Goal: Task Accomplishment & Management: Manage account settings

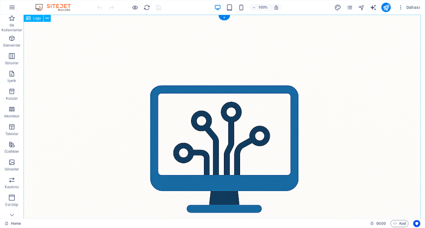
click at [140, 74] on div at bounding box center [224, 215] width 401 height 401
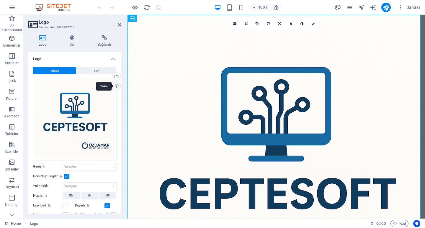
click at [116, 86] on div "Yükle" at bounding box center [116, 86] width 9 height 9
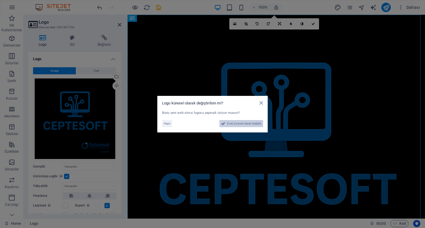
click at [233, 124] on span "Evet, küresel olarak değiştir" at bounding box center [244, 123] width 34 height 7
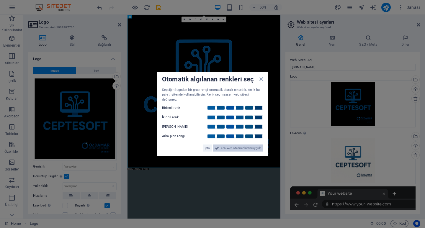
click at [228, 148] on span "Yeni web sitesi renklerini uygula" at bounding box center [241, 148] width 40 height 7
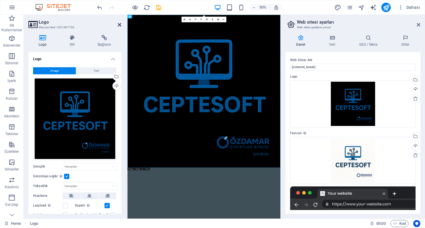
click at [119, 23] on icon at bounding box center [120, 24] width 4 height 5
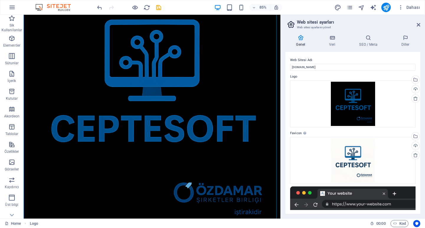
scroll to position [58, 0]
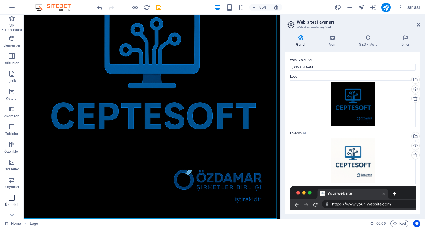
click at [12, 201] on icon "button" at bounding box center [11, 197] width 7 height 7
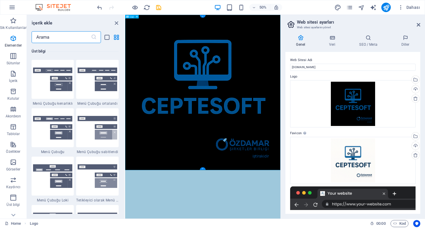
scroll to position [3553, 0]
drag, startPoint x: 115, startPoint y: 24, endPoint x: 185, endPoint y: 18, distance: 69.5
click at [115, 24] on icon "close panel" at bounding box center [116, 23] width 7 height 7
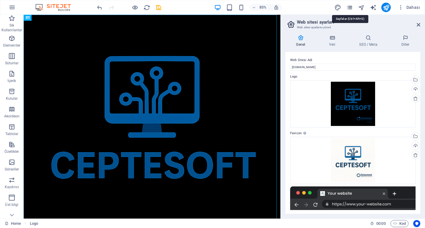
click at [349, 9] on icon "pages" at bounding box center [349, 7] width 7 height 7
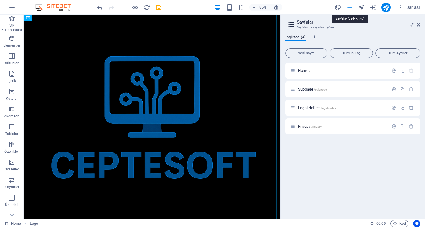
click at [349, 9] on icon "pages" at bounding box center [349, 7] width 7 height 7
click at [408, 126] on button "button" at bounding box center [411, 126] width 9 height 5
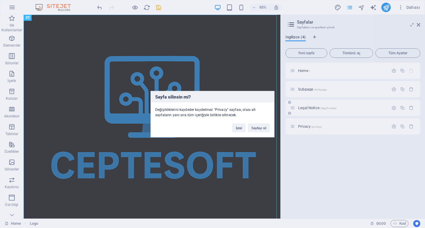
click at [264, 128] on button "Sayfayı sil" at bounding box center [259, 127] width 22 height 9
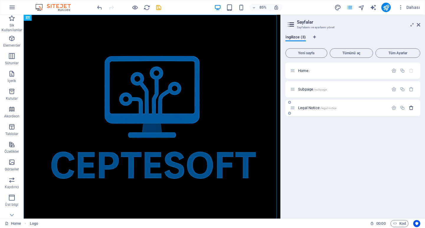
click at [410, 107] on icon "button" at bounding box center [411, 107] width 5 height 5
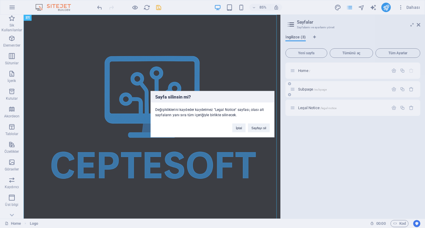
drag, startPoint x: 265, startPoint y: 127, endPoint x: 382, endPoint y: 96, distance: 121.4
click at [264, 127] on button "Sayfayı sil" at bounding box center [259, 127] width 22 height 9
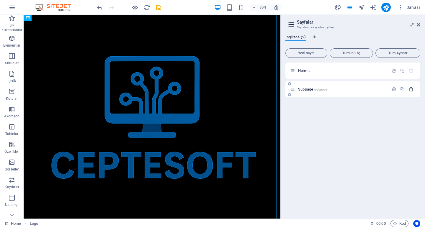
click at [413, 88] on icon "button" at bounding box center [411, 89] width 5 height 5
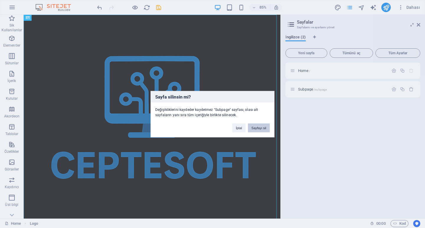
click at [258, 124] on button "Sayfayı sil" at bounding box center [259, 127] width 22 height 9
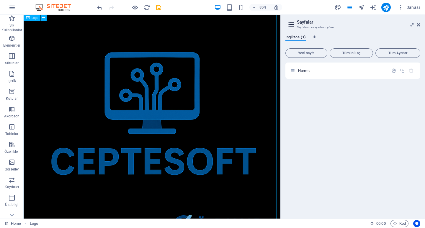
scroll to position [0, 0]
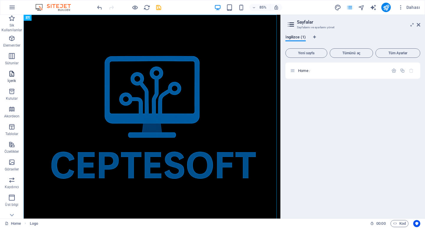
click at [7, 78] on span "İçerik" at bounding box center [12, 77] width 24 height 14
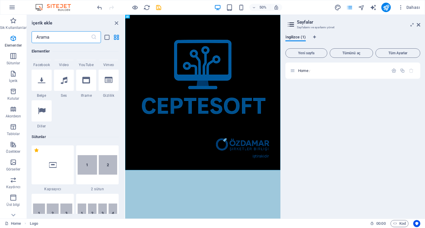
scroll to position [266, 0]
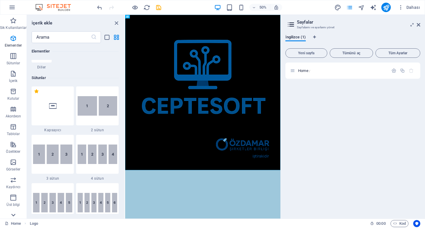
click at [13, 217] on icon at bounding box center [13, 215] width 8 height 8
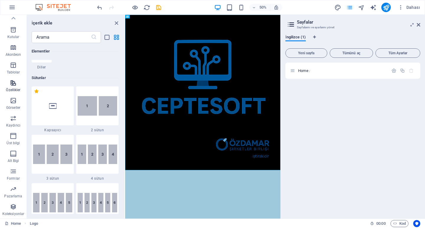
click at [19, 85] on span "Özellikler" at bounding box center [13, 86] width 27 height 14
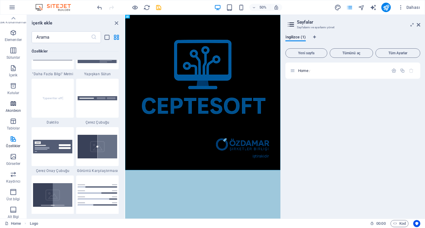
scroll to position [0, 0]
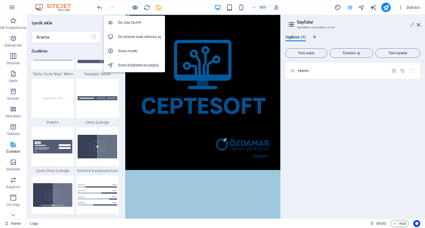
click at [136, 9] on icon "button" at bounding box center [135, 7] width 7 height 7
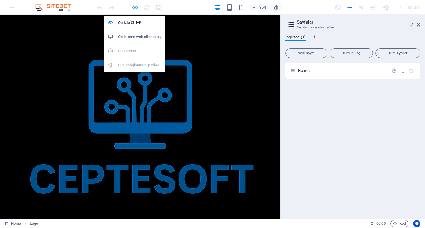
click at [135, 5] on icon "button" at bounding box center [135, 7] width 7 height 7
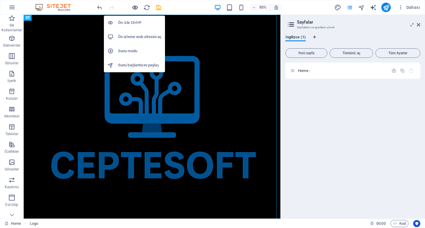
click at [134, 6] on icon "button" at bounding box center [135, 7] width 7 height 7
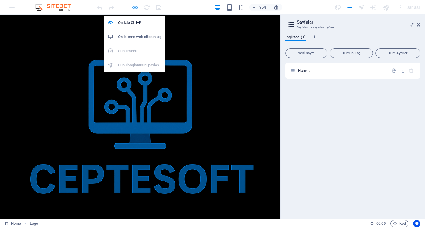
click at [132, 8] on icon "button" at bounding box center [135, 7] width 7 height 7
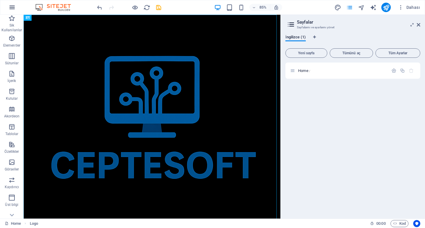
click at [16, 7] on button "button" at bounding box center [12, 7] width 14 height 14
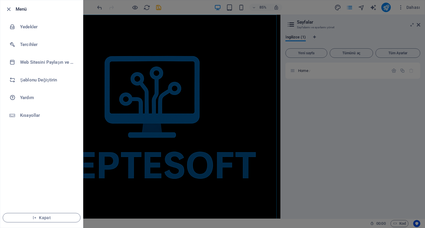
click at [8, 13] on li "Menü" at bounding box center [41, 9] width 83 height 18
click at [9, 12] on icon "button" at bounding box center [8, 9] width 7 height 7
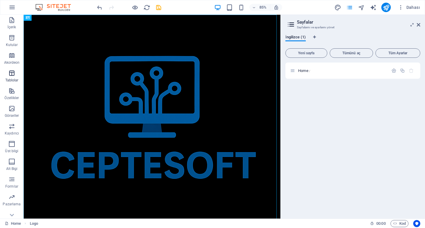
scroll to position [62, 0]
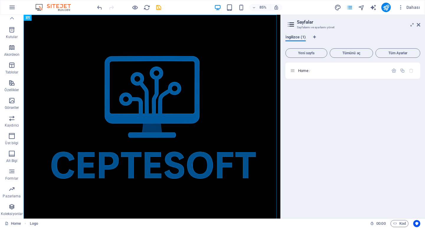
click at [289, 37] on span "İngilizce (1)" at bounding box center [295, 38] width 20 height 8
click at [392, 70] on icon "button" at bounding box center [393, 70] width 5 height 5
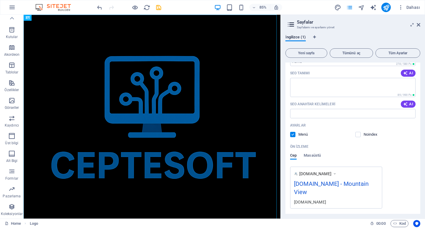
scroll to position [87, 0]
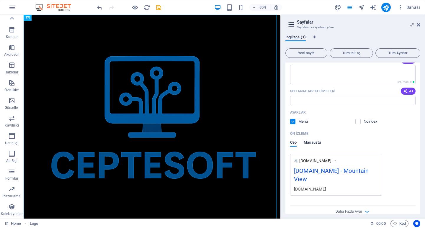
click at [313, 141] on span "Masaüstü" at bounding box center [312, 143] width 17 height 8
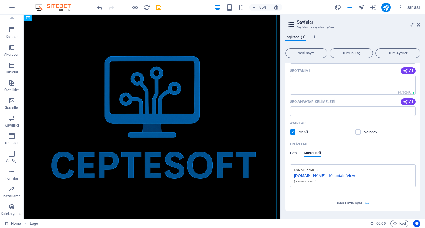
click at [294, 155] on span "Cep" at bounding box center [293, 154] width 6 height 8
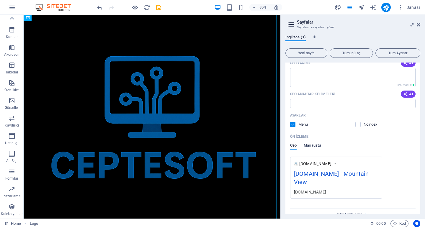
scroll to position [87, 0]
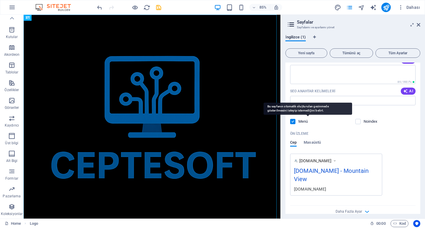
click at [300, 123] on p "Menü" at bounding box center [307, 121] width 19 height 5
click at [0, 0] on input "checkbox" at bounding box center [0, 0] width 0 height 0
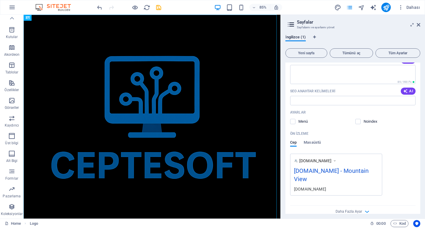
click at [371, 127] on div "Adı Home ​ URL SLUG'ı / ​ SEO Başlığı AI ​ 278 / 580 Px SEO Tanımı AI ​ 89 / 99…" at bounding box center [352, 106] width 135 height 228
click at [366, 124] on p "Noindex" at bounding box center [372, 121] width 19 height 5
click at [0, 0] on input "checkbox" at bounding box center [0, 0] width 0 height 0
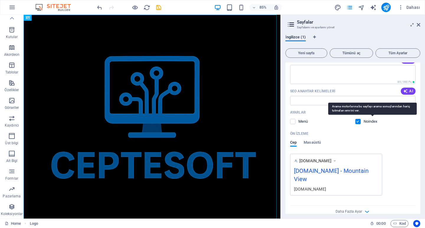
click at [366, 124] on p "Noindex" at bounding box center [372, 121] width 19 height 5
click at [0, 0] on input "checkbox" at bounding box center [0, 0] width 0 height 0
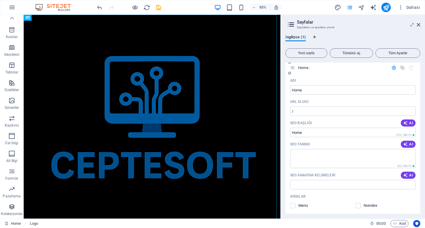
scroll to position [0, 0]
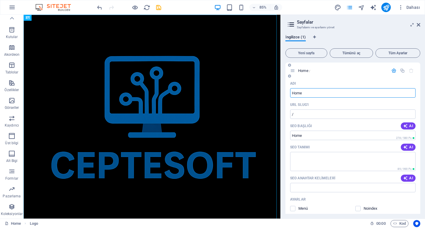
drag, startPoint x: 309, startPoint y: 95, endPoint x: 287, endPoint y: 95, distance: 22.1
click at [287, 95] on div "Adı Home ​ URL SLUG'ı / ​ SEO Başlığı AI ​ 278 / 580 Px SEO Tanımı AI ​ 89 / 99…" at bounding box center [352, 193] width 135 height 228
type input "a"
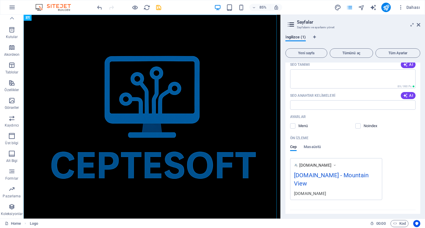
scroll to position [87, 0]
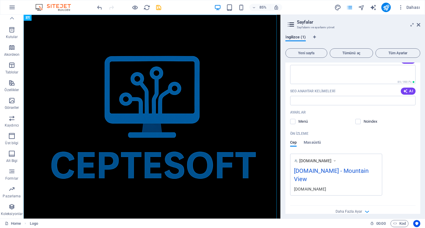
type input "[PERSON_NAME]"
click at [354, 171] on div "[DOMAIN_NAME] - Mountain View" at bounding box center [336, 176] width 84 height 20
click at [354, 209] on span "Daha Fazla Ayar" at bounding box center [348, 211] width 27 height 4
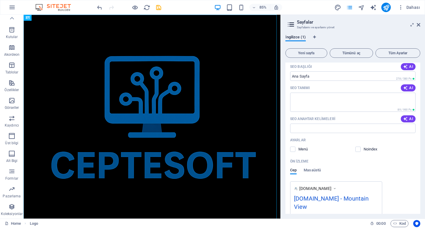
scroll to position [30, 0]
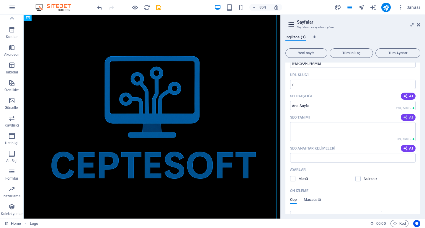
click at [411, 116] on span "AI" at bounding box center [408, 117] width 10 height 5
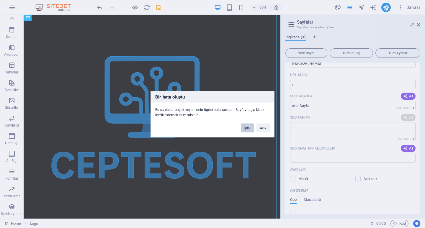
click at [243, 126] on button "İptal" at bounding box center [247, 127] width 13 height 9
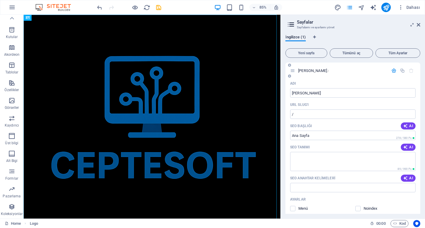
scroll to position [89, 0]
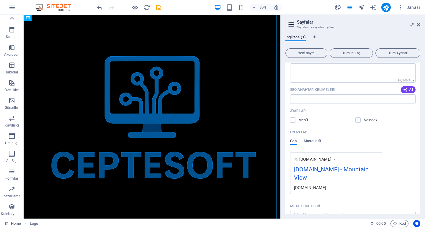
click at [328, 170] on div "[DOMAIN_NAME] - Mountain View" at bounding box center [336, 175] width 84 height 20
click at [14, 18] on icon at bounding box center [12, 18] width 8 height 8
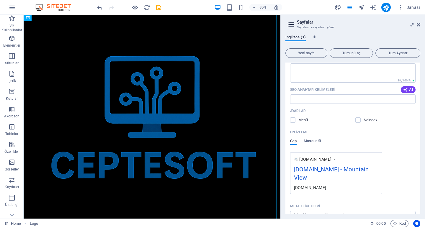
click at [14, 18] on icon "button" at bounding box center [11, 18] width 7 height 7
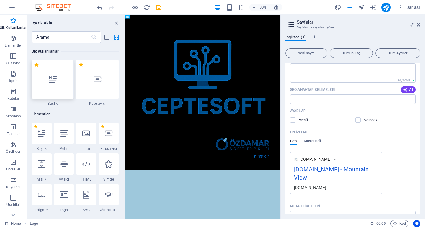
click at [60, 93] on div at bounding box center [53, 79] width 42 height 39
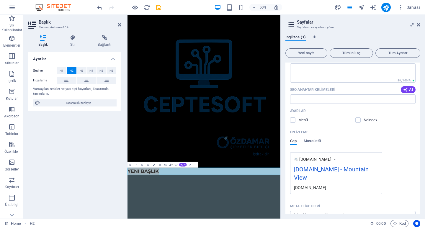
click at [123, 22] on aside "Başlık Element #ed-new-204 Başlık Stil Bağlantı Ayarlar Seviye H1 H2 H3 H4 H5 H…" at bounding box center [76, 117] width 104 height 204
click at [118, 25] on icon at bounding box center [120, 24] width 4 height 5
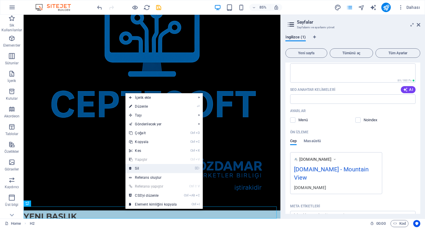
click at [144, 166] on link "⌦ Sil" at bounding box center [152, 168] width 55 height 9
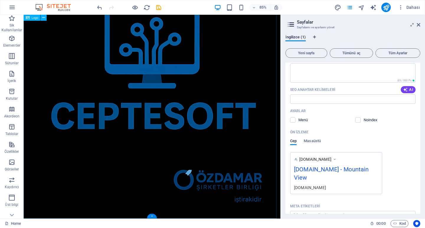
scroll to position [0, 0]
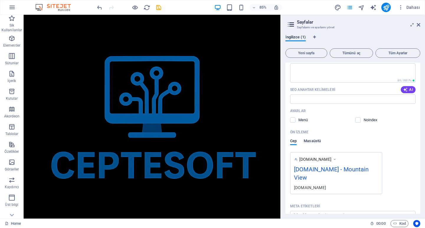
click at [312, 141] on span "Masaüstü" at bounding box center [312, 141] width 17 height 8
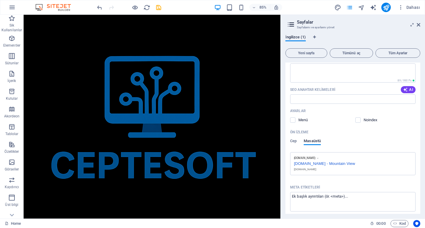
click at [315, 163] on div "[DOMAIN_NAME] - Mountain View" at bounding box center [353, 163] width 118 height 6
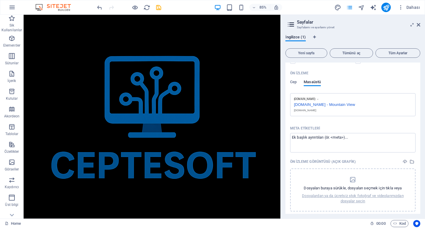
scroll to position [167, 0]
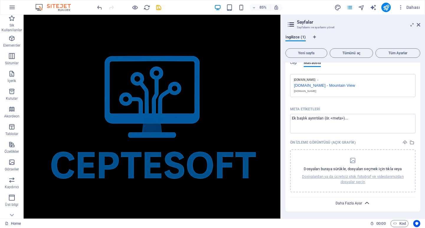
click at [345, 203] on span "Daha Fazla Ayar" at bounding box center [348, 203] width 27 height 4
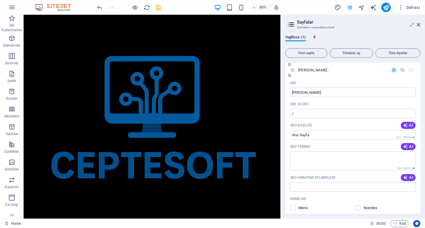
scroll to position [0, 0]
click at [404, 54] on span "Tüm Ayarlar" at bounding box center [398, 53] width 40 height 4
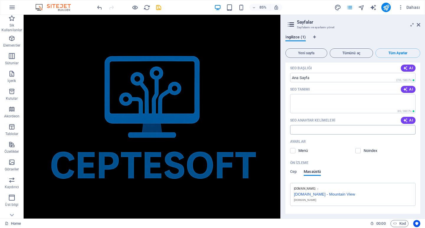
scroll to position [59, 0]
click at [294, 151] on label at bounding box center [292, 149] width 5 height 5
click at [0, 0] on input "checkbox" at bounding box center [0, 0] width 0 height 0
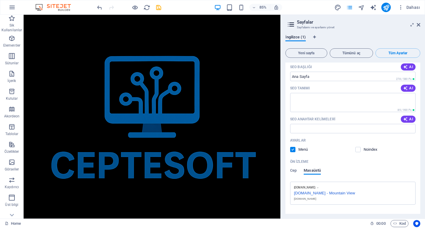
click at [294, 151] on label at bounding box center [292, 149] width 5 height 5
click at [0, 0] on input "checkbox" at bounding box center [0, 0] width 0 height 0
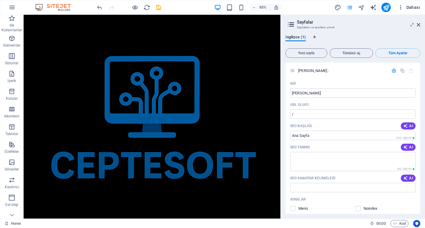
click at [397, 9] on button "Dahası" at bounding box center [408, 7] width 27 height 9
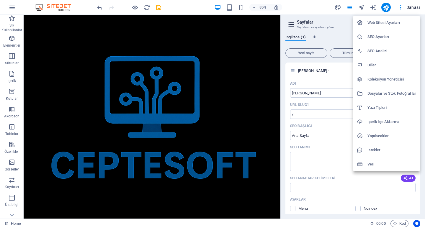
click at [383, 23] on h6 "Web Sitesi Ayarları" at bounding box center [391, 22] width 49 height 7
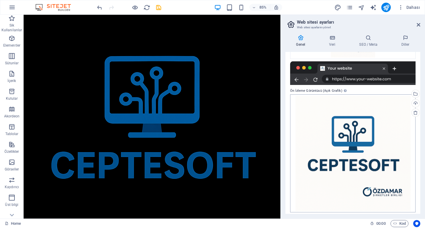
scroll to position [128, 0]
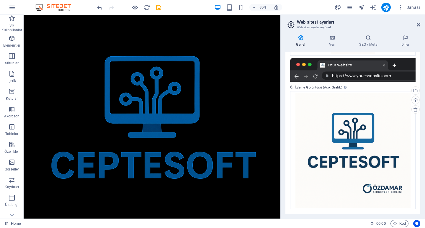
click at [363, 71] on div at bounding box center [352, 70] width 125 height 24
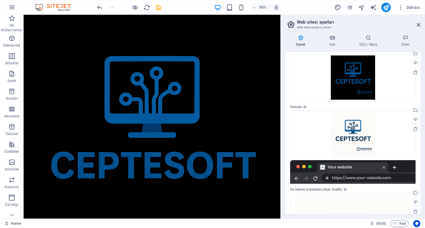
scroll to position [0, 0]
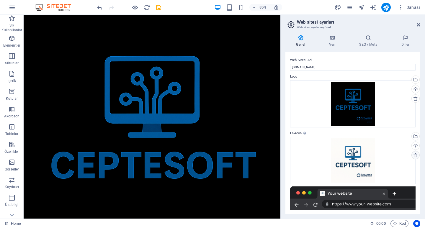
click at [414, 156] on icon at bounding box center [415, 155] width 5 height 5
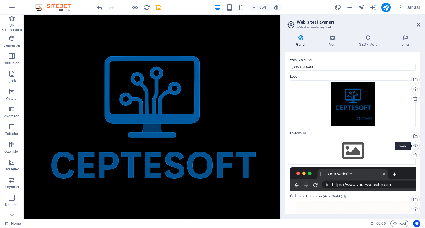
click at [415, 144] on div "Yükle" at bounding box center [414, 146] width 9 height 9
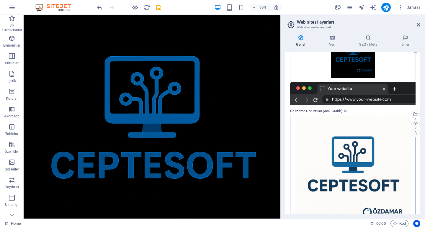
scroll to position [118, 0]
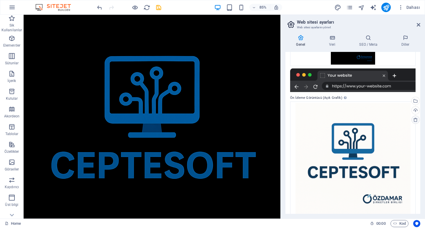
click at [413, 118] on icon at bounding box center [415, 119] width 5 height 5
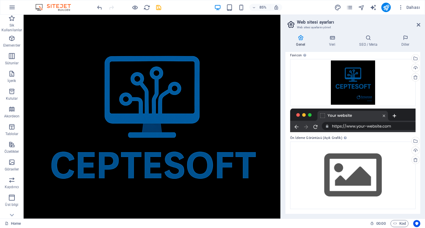
scroll to position [78, 0]
click at [416, 149] on div "Yükle" at bounding box center [414, 151] width 9 height 9
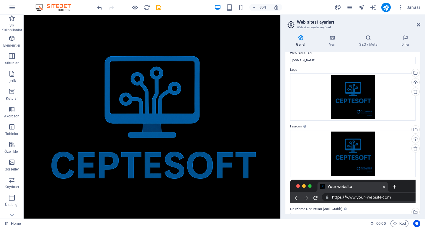
scroll to position [0, 0]
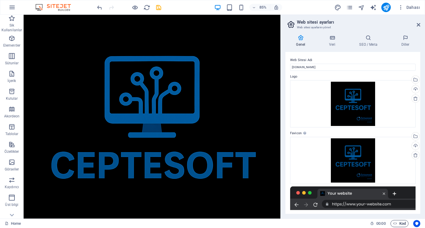
click at [404, 223] on span "Kod" at bounding box center [399, 223] width 13 height 7
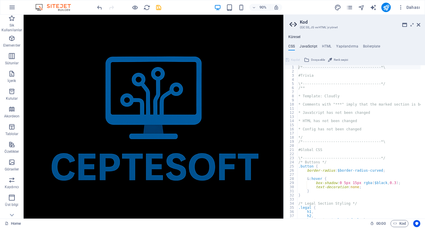
click at [312, 47] on h4 "JavaScript" at bounding box center [307, 47] width 17 height 6
type textarea "/* JS for preset "Menu V2" */"
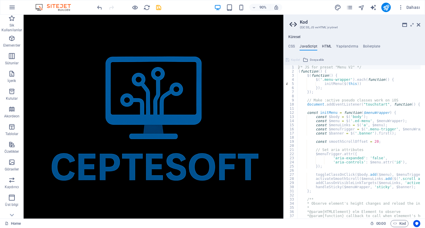
click at [327, 47] on h4 "HTML" at bounding box center [327, 47] width 10 height 6
type textarea "<a href="#main-content" class="wv-link-content button">Skip to main content</a>"
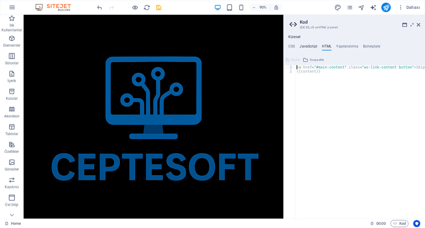
click at [311, 45] on h4 "JavaScript" at bounding box center [307, 47] width 17 height 6
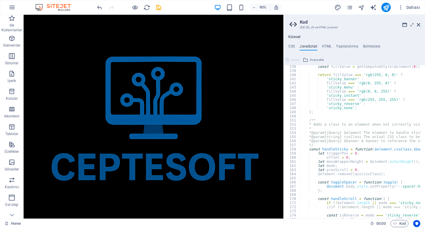
drag, startPoint x: 336, startPoint y: 217, endPoint x: 284, endPoint y: 189, distance: 58.9
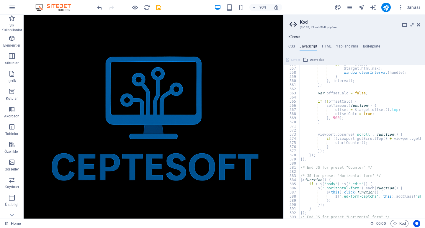
scroll to position [1474, 0]
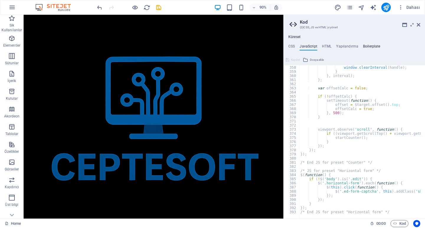
click at [372, 48] on h4 "Boilerplate" at bounding box center [371, 47] width 17 height 6
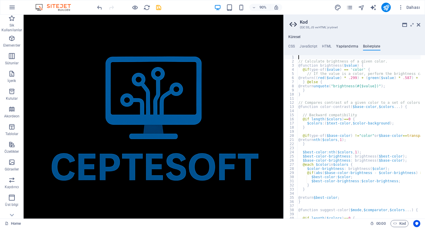
click at [343, 49] on h4 "Yapılandırma" at bounding box center [347, 47] width 22 height 6
type textarea "$color-background: #9ec8dc;"
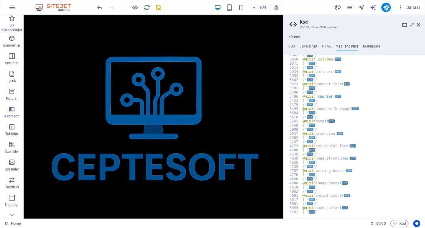
scroll to position [188, 0]
click at [327, 49] on h4 "HTML" at bounding box center [327, 47] width 10 height 6
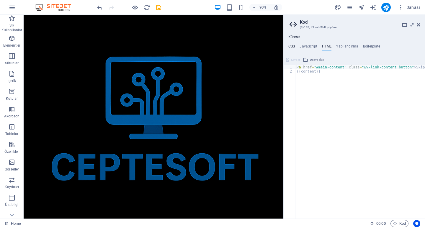
click at [292, 47] on h4 "CSS" at bounding box center [291, 47] width 6 height 6
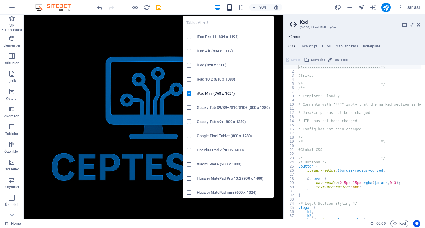
click at [227, 10] on icon "button" at bounding box center [229, 7] width 7 height 7
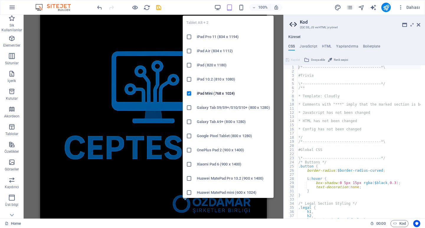
click at [243, 11] on div "Tablet Alt + 2 iPad Pro 11 (834 x 1194) iPad Air (834 x 1112) iPad (820 x 1180)…" at bounding box center [228, 104] width 91 height 187
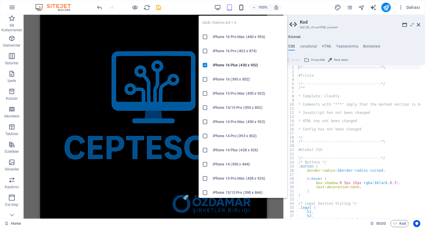
click at [241, 7] on icon "button" at bounding box center [241, 7] width 7 height 7
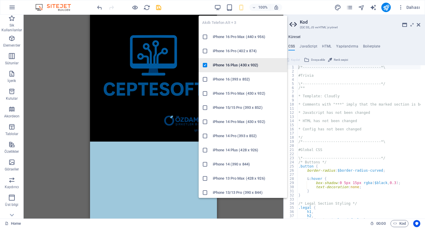
click at [226, 65] on h6 "iPhone 16 Plus (430 x 932)" at bounding box center [248, 65] width 71 height 7
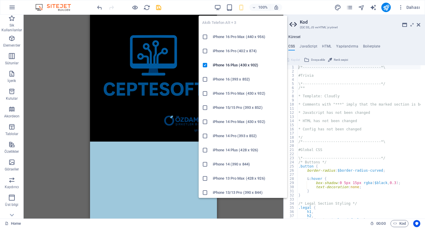
click at [241, 9] on icon "button" at bounding box center [241, 7] width 7 height 7
click at [223, 40] on h6 "iPhone 16 Pro Max (440 x 956)" at bounding box center [248, 36] width 71 height 7
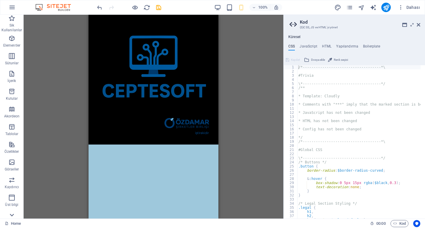
click at [16, 215] on icon at bounding box center [12, 215] width 8 height 8
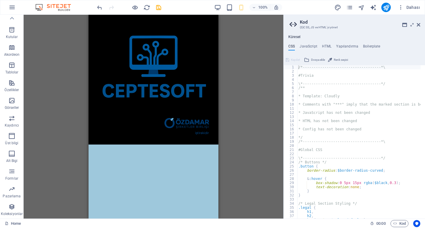
click at [16, 215] on p "Koleksiyonlar" at bounding box center [12, 214] width 22 height 5
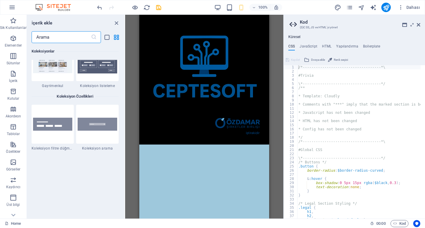
scroll to position [5371, 0]
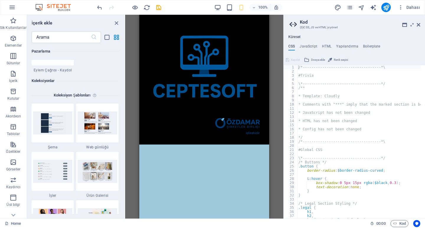
click at [118, 19] on div "İçerik ekle ​ Sik Kullanilanlar 1 Star Başlık 1 Star Kapsayıcı Elementler 1 Sta…" at bounding box center [76, 117] width 98 height 204
click at [113, 27] on div "İçerik ekle ​ Sik Kullanilanlar 1 Star Başlık 1 Star Kapsayıcı Elementler 1 Sta…" at bounding box center [76, 117] width 98 height 204
click at [349, 11] on icon "pages" at bounding box center [349, 7] width 7 height 7
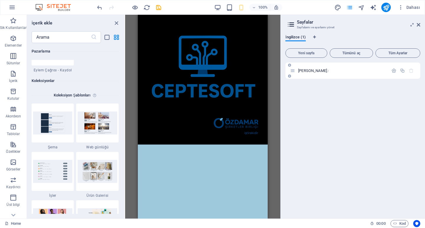
click at [308, 68] on div "[PERSON_NAME] /" at bounding box center [339, 70] width 98 height 7
click at [394, 71] on icon "button" at bounding box center [393, 70] width 5 height 5
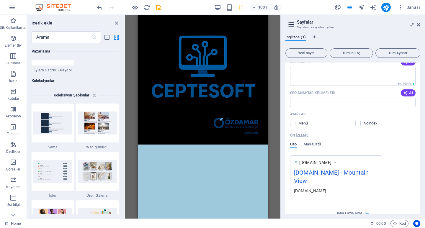
scroll to position [87, 0]
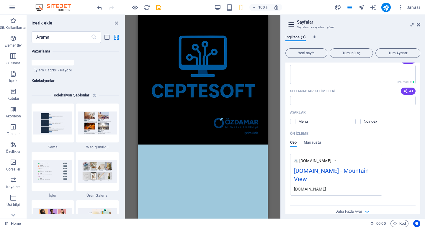
click at [386, 13] on div "100% Dahası" at bounding box center [212, 7] width 424 height 14
click at [386, 11] on icon "publish" at bounding box center [386, 7] width 7 height 7
